Goal: Complete application form

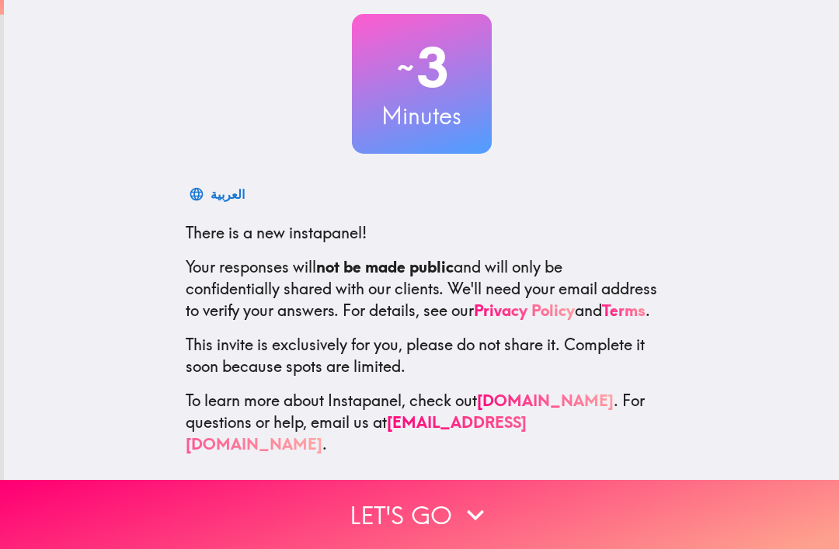
scroll to position [85, 0]
click at [481, 517] on icon "button" at bounding box center [475, 515] width 34 height 34
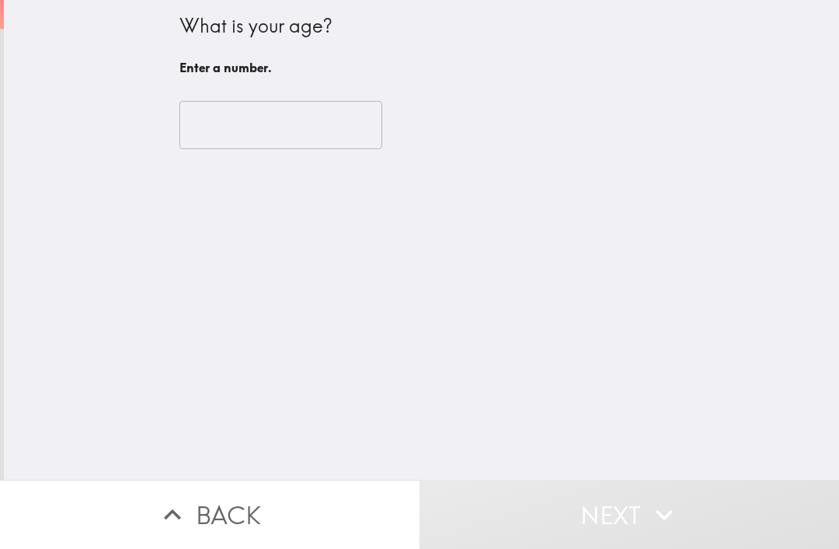
click at [334, 126] on input "number" at bounding box center [280, 125] width 203 height 48
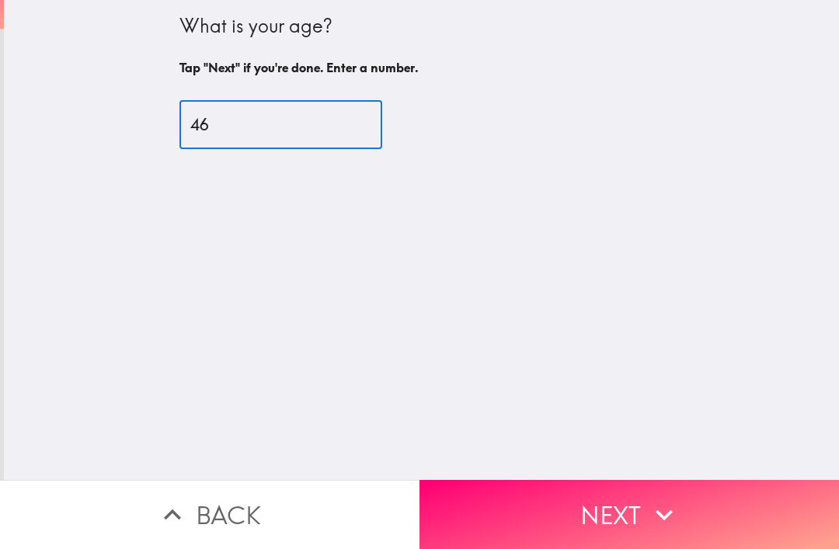
type input "46"
click at [628, 524] on button "Next" at bounding box center [628, 514] width 419 height 69
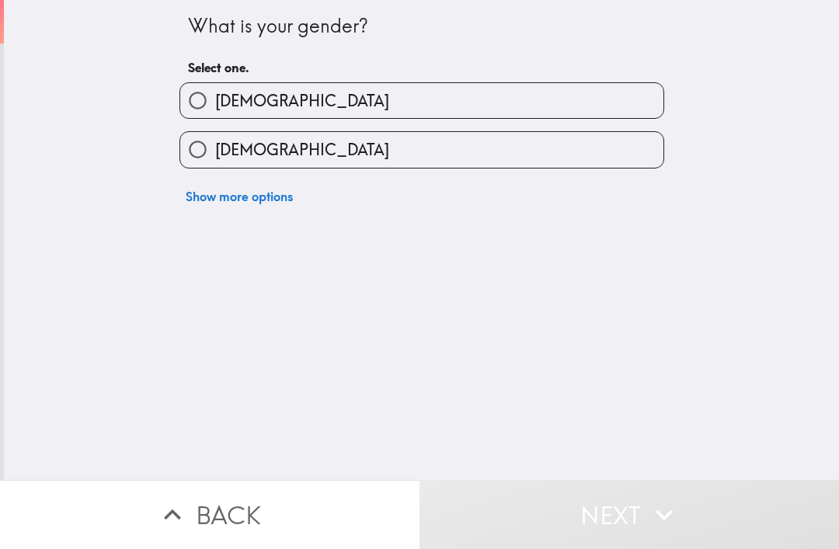
click at [583, 167] on label "[DEMOGRAPHIC_DATA]" at bounding box center [421, 149] width 483 height 35
click at [215, 167] on input "[DEMOGRAPHIC_DATA]" at bounding box center [197, 149] width 35 height 35
radio input "true"
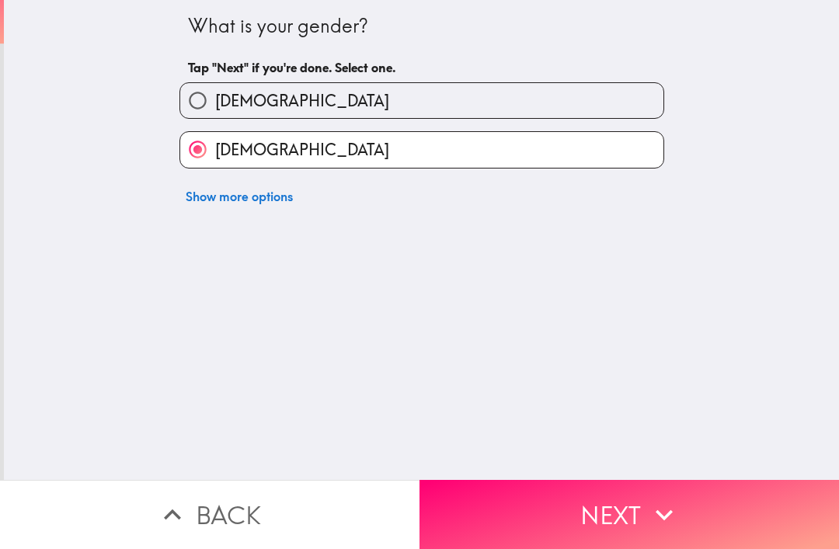
click at [625, 514] on button "Next" at bounding box center [628, 514] width 419 height 69
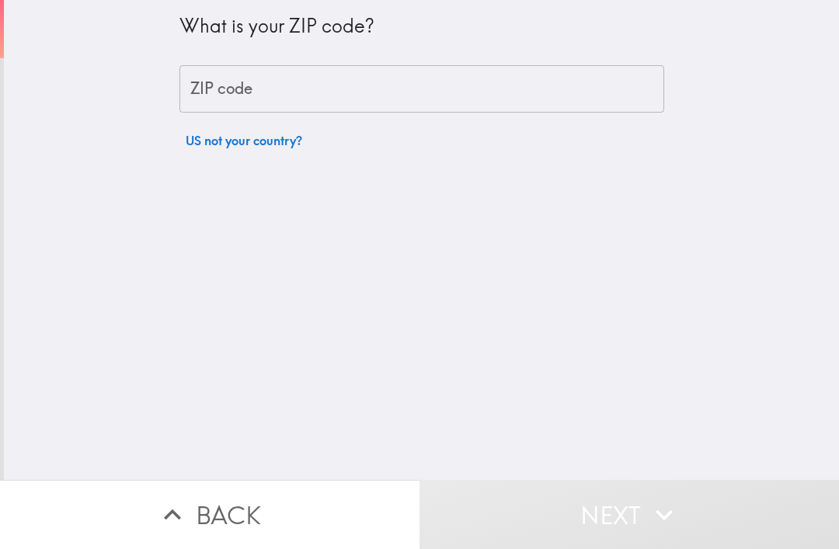
click at [634, 98] on input "ZIP code" at bounding box center [421, 89] width 485 height 48
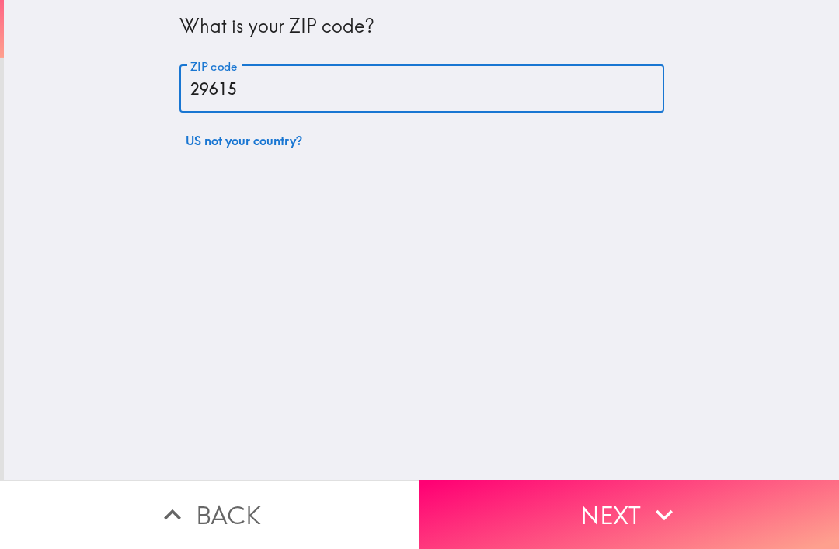
type input "29615"
click at [645, 511] on button "Next" at bounding box center [628, 514] width 419 height 69
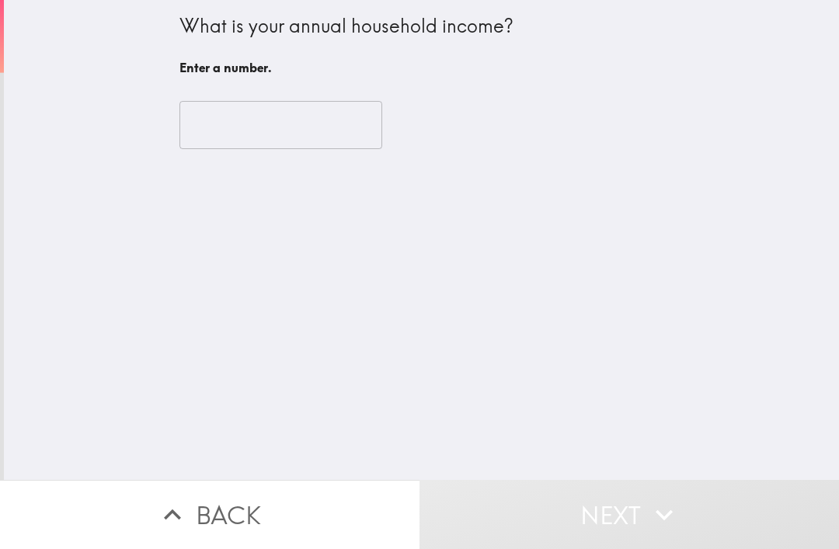
click at [352, 133] on input "number" at bounding box center [280, 125] width 203 height 48
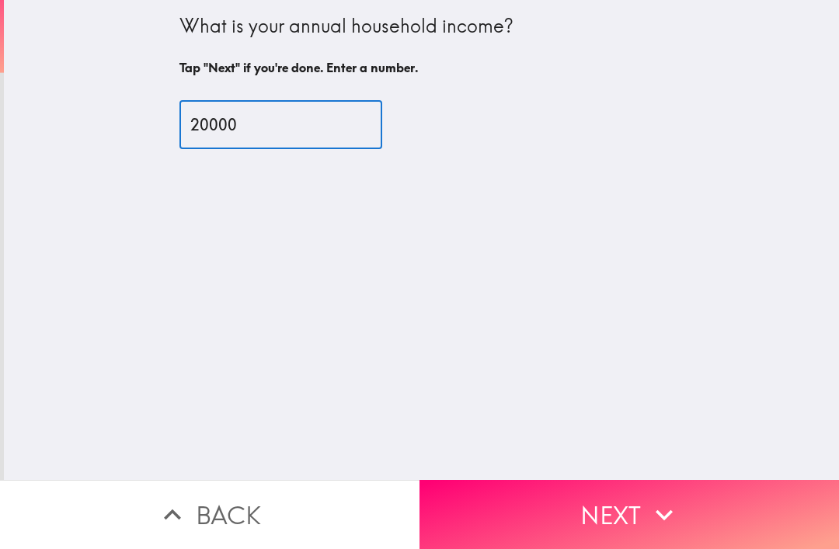
type input "20000"
click at [642, 524] on button "Next" at bounding box center [628, 514] width 419 height 69
